Goal: Transaction & Acquisition: Book appointment/travel/reservation

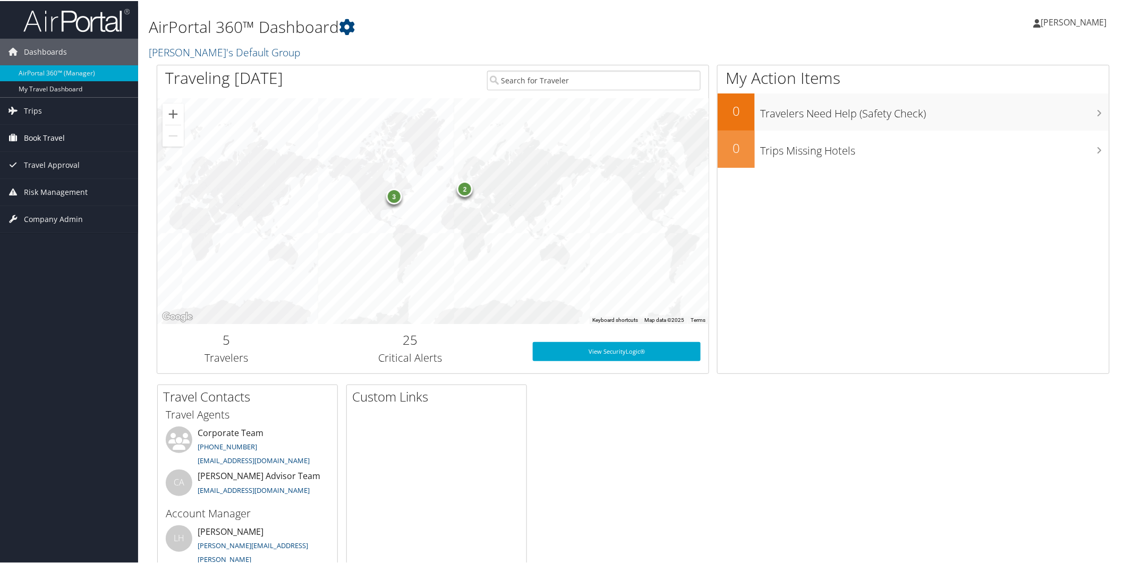
click at [46, 137] on span "Book Travel" at bounding box center [44, 137] width 41 height 27
click at [73, 192] on link "Book/Manage Online Trips" at bounding box center [69, 190] width 138 height 16
